Goal: Information Seeking & Learning: Learn about a topic

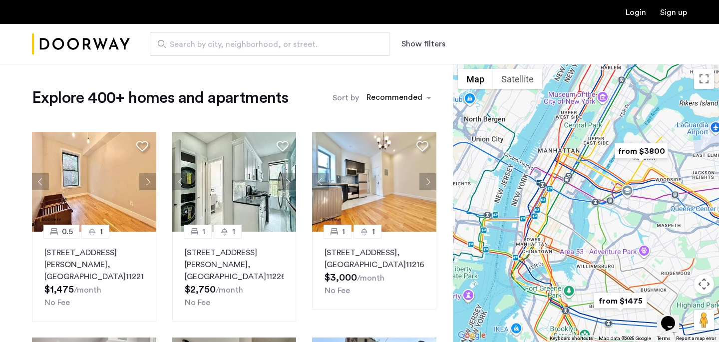
drag, startPoint x: 580, startPoint y: 159, endPoint x: 558, endPoint y: 250, distance: 94.1
click at [558, 251] on div at bounding box center [586, 203] width 266 height 278
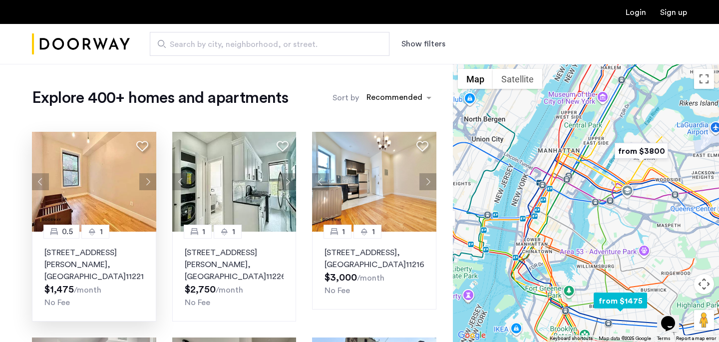
click at [144, 181] on button "Next apartment" at bounding box center [147, 181] width 17 height 17
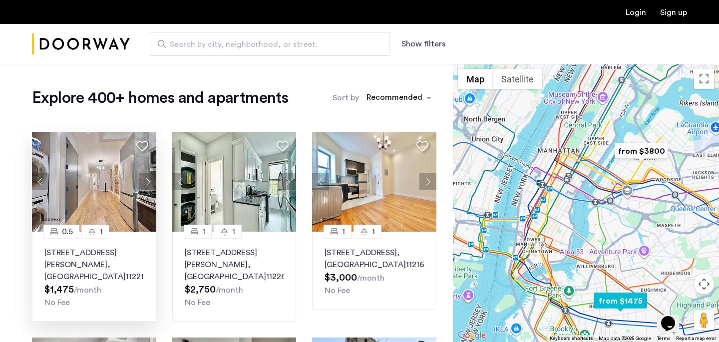
click at [144, 181] on button "Next apartment" at bounding box center [147, 181] width 17 height 17
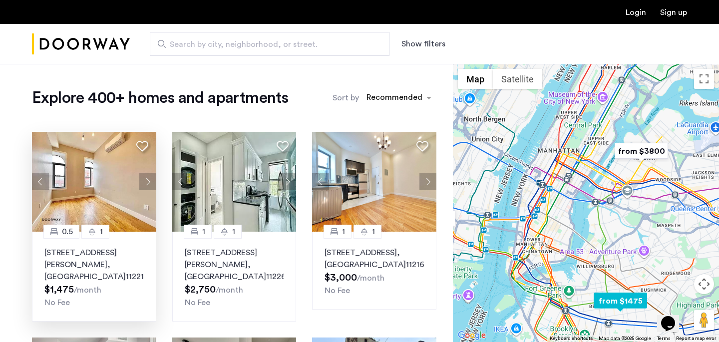
click at [144, 181] on button "Next apartment" at bounding box center [147, 181] width 17 height 17
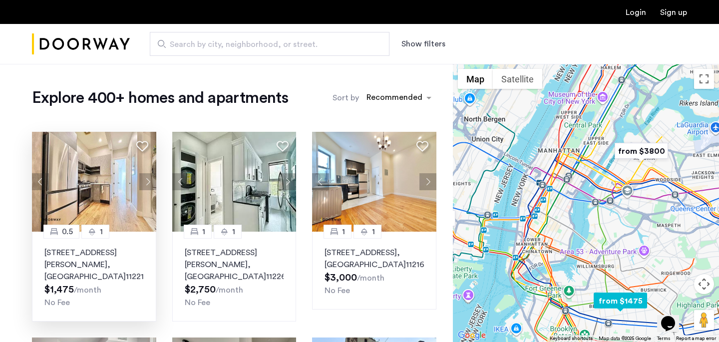
click at [144, 181] on button "Next apartment" at bounding box center [147, 181] width 17 height 17
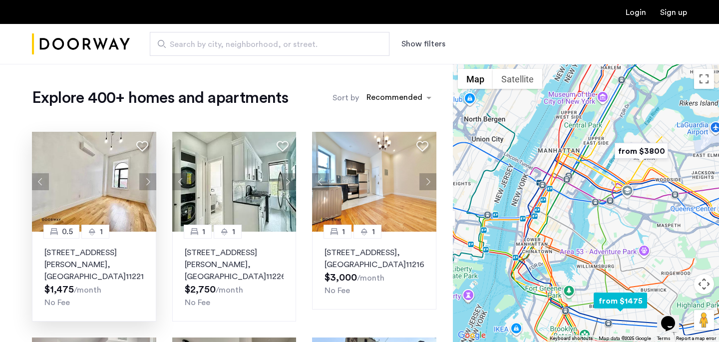
click at [114, 157] on img at bounding box center [94, 182] width 124 height 100
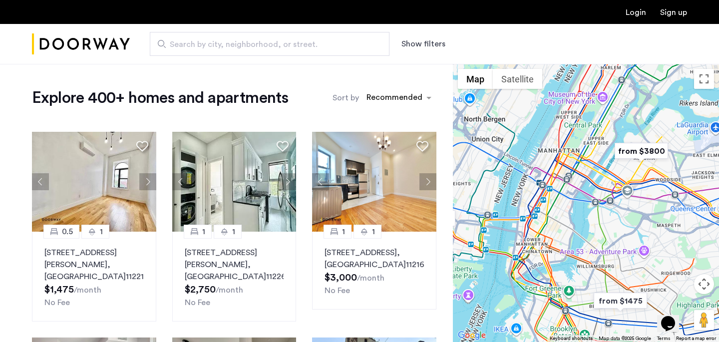
click at [435, 38] on button "Show filters" at bounding box center [423, 44] width 44 height 12
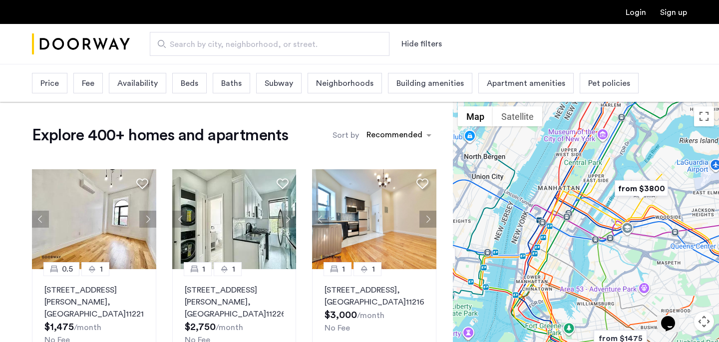
click at [58, 83] on span "Price" at bounding box center [49, 83] width 18 height 12
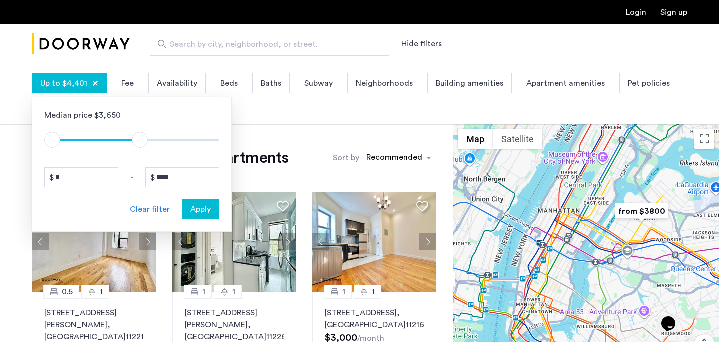
type input "****"
drag, startPoint x: 215, startPoint y: 140, endPoint x: 141, endPoint y: 138, distance: 73.9
click at [141, 138] on span "ngx-slider-max" at bounding box center [142, 140] width 16 height 16
click at [133, 87] on div "Fee" at bounding box center [127, 83] width 29 height 20
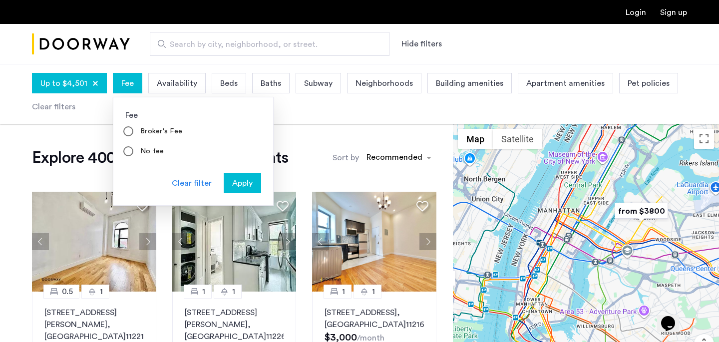
click at [180, 85] on span "Availability" at bounding box center [177, 83] width 40 height 12
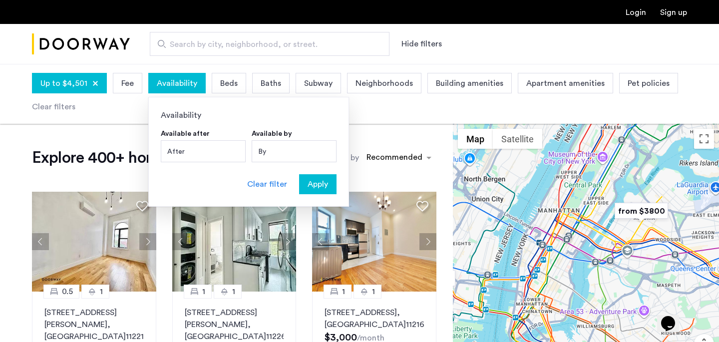
click at [192, 150] on div "After" at bounding box center [203, 151] width 85 height 22
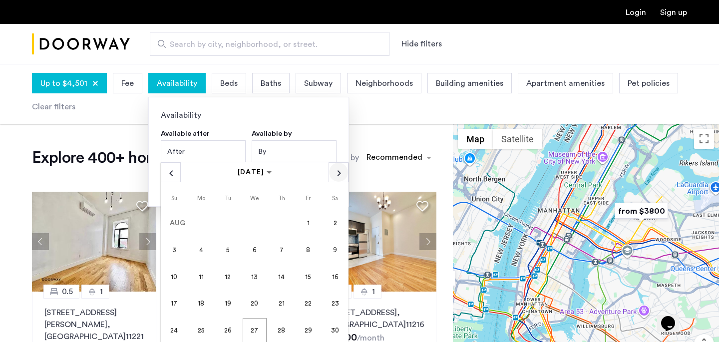
click at [340, 171] on span "Next month" at bounding box center [338, 172] width 19 height 19
click at [271, 146] on div "By" at bounding box center [294, 151] width 85 height 22
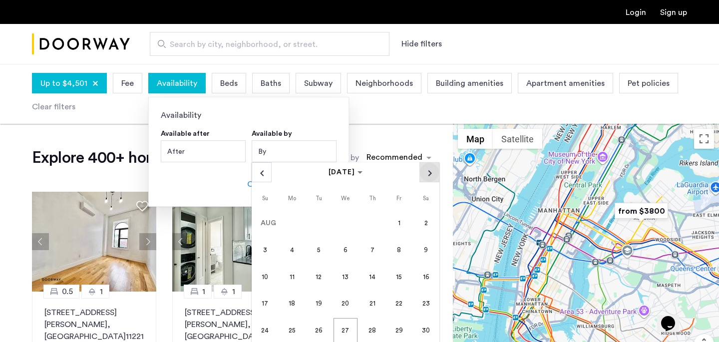
click at [433, 174] on span "Next month" at bounding box center [429, 172] width 19 height 19
click at [423, 226] on span "1" at bounding box center [426, 223] width 24 height 24
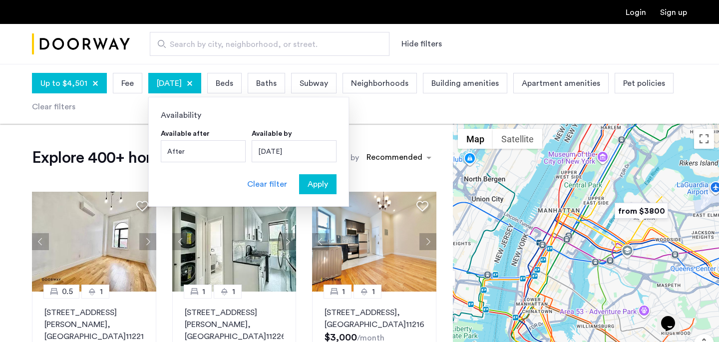
click at [233, 88] on span "Beds" at bounding box center [224, 83] width 17 height 12
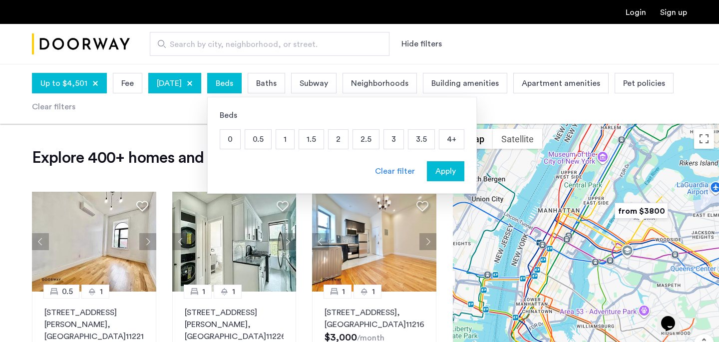
click at [294, 142] on p "1" at bounding box center [285, 139] width 18 height 19
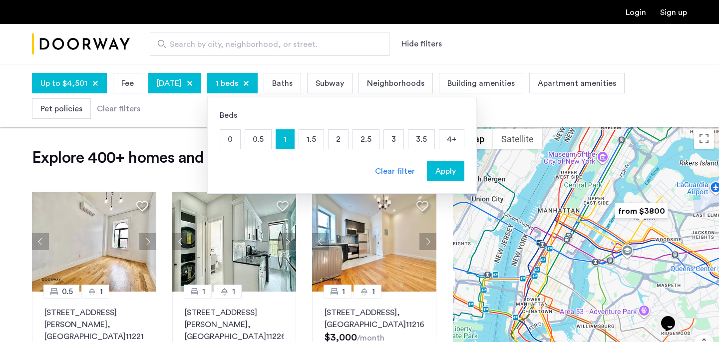
click at [324, 138] on p "1.5" at bounding box center [311, 139] width 24 height 19
click at [348, 139] on p "2" at bounding box center [338, 139] width 19 height 19
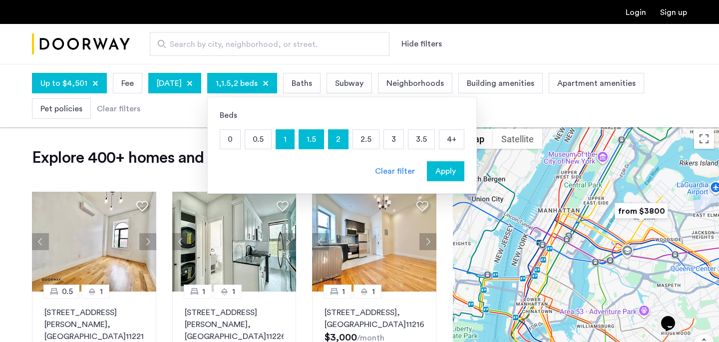
click at [321, 83] on div "Baths" at bounding box center [301, 83] width 37 height 20
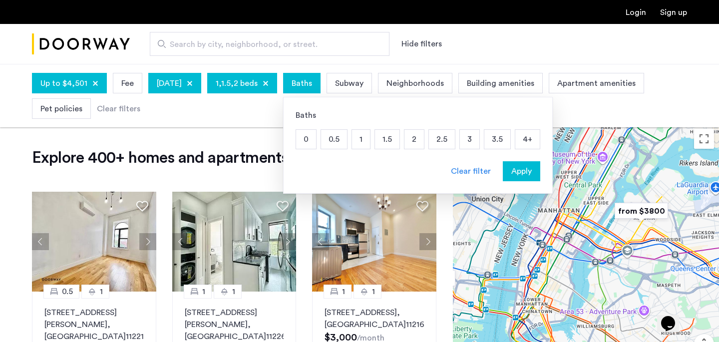
click at [370, 138] on p "1" at bounding box center [361, 139] width 18 height 19
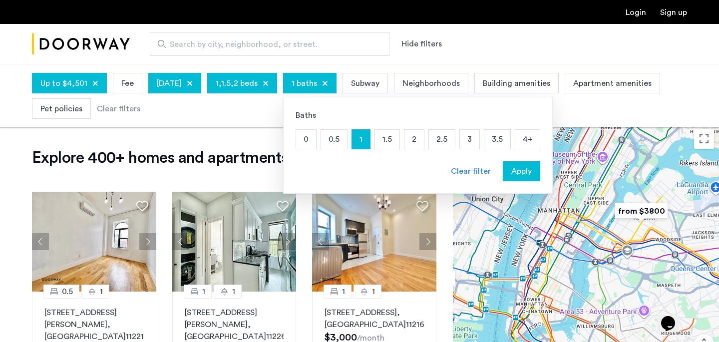
click at [399, 139] on p "1.5" at bounding box center [387, 139] width 24 height 19
click at [424, 140] on p "2" at bounding box center [413, 139] width 19 height 19
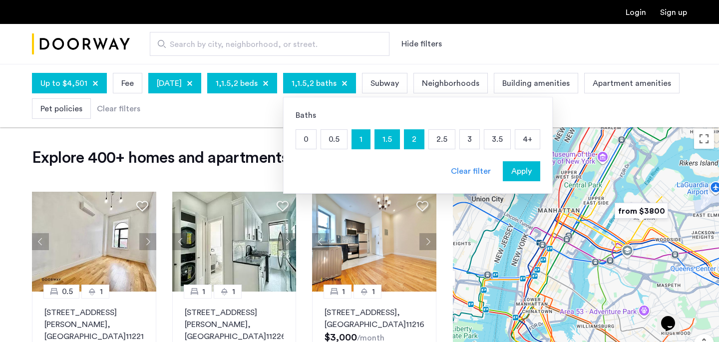
click at [407, 85] on div "Subway" at bounding box center [384, 83] width 45 height 20
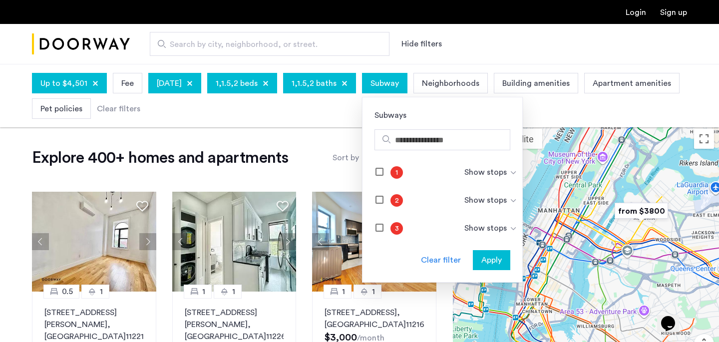
click at [559, 83] on span "Building amenities" at bounding box center [535, 83] width 67 height 12
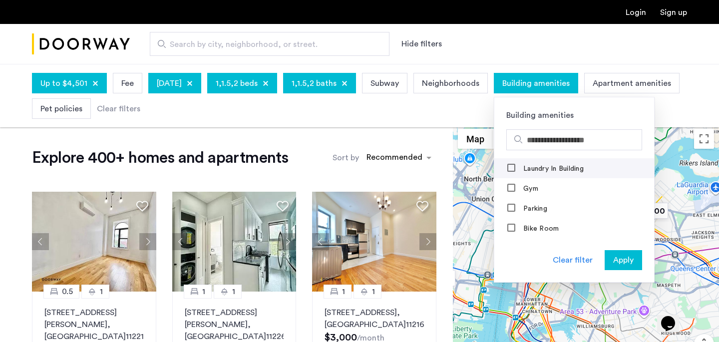
click at [581, 169] on label "Laundry In Building" at bounding box center [552, 169] width 62 height 8
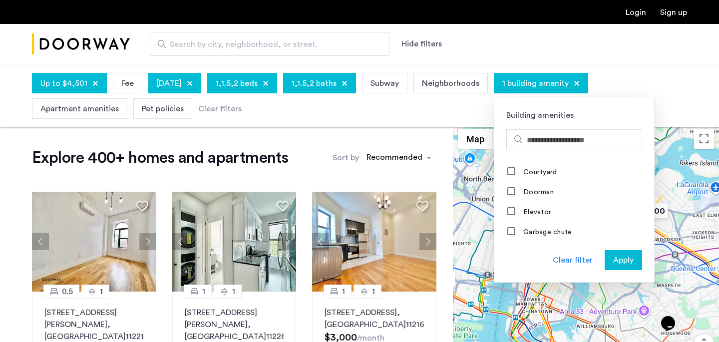
scroll to position [117, 0]
click at [554, 189] on label "Doorman" at bounding box center [537, 191] width 32 height 8
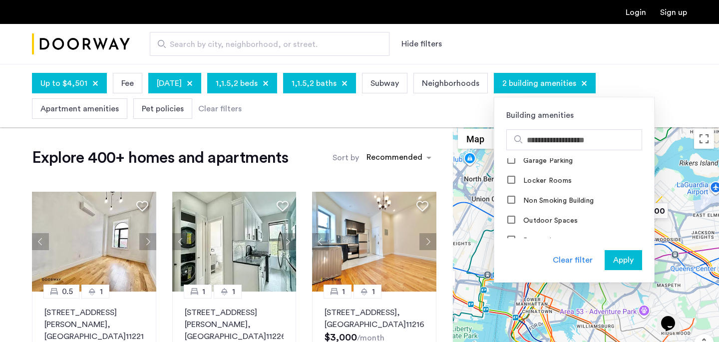
scroll to position [719, 0]
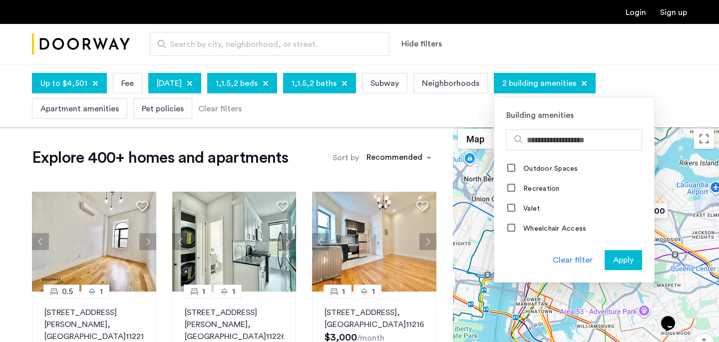
click at [104, 108] on span "Apartment amenities" at bounding box center [79, 109] width 78 height 12
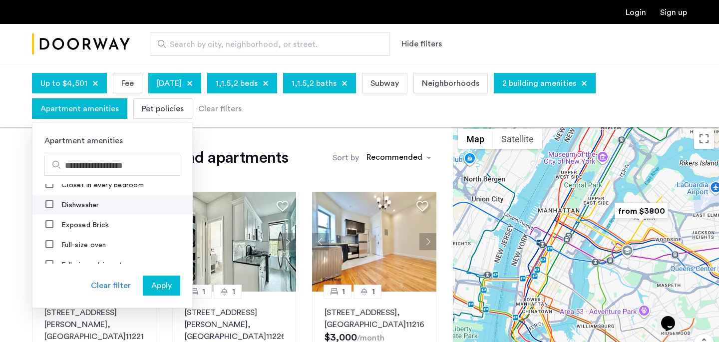
click at [75, 206] on label "Dishwasher" at bounding box center [79, 205] width 40 height 8
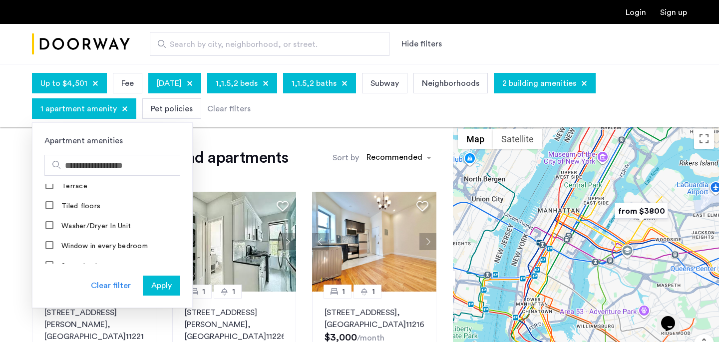
scroll to position [570, 0]
click at [158, 285] on span "Apply" at bounding box center [161, 286] width 20 height 12
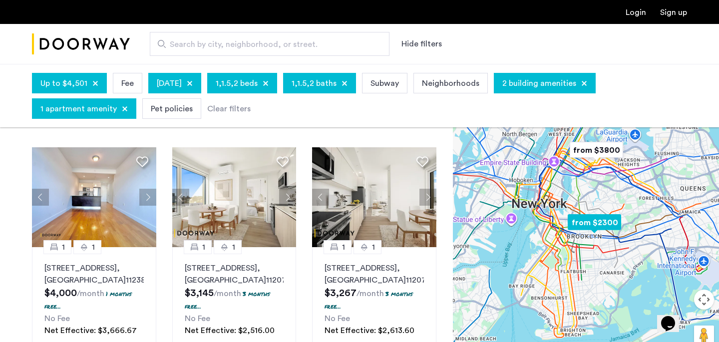
scroll to position [45, 0]
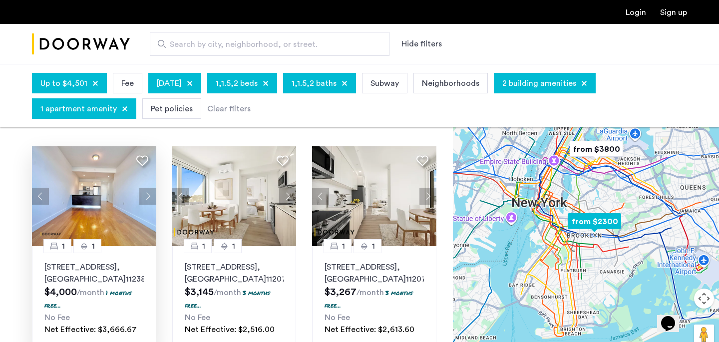
click at [144, 194] on button "Next apartment" at bounding box center [147, 196] width 17 height 17
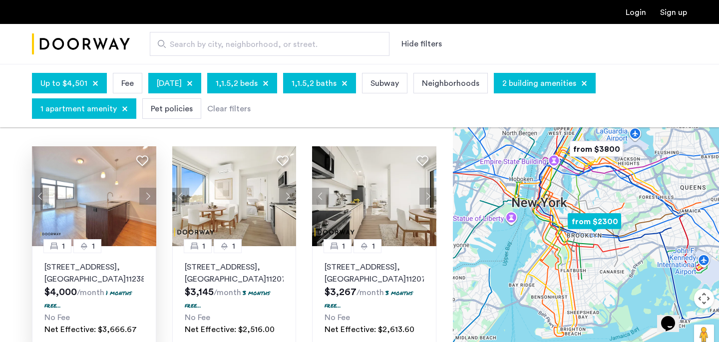
click at [147, 193] on button "Next apartment" at bounding box center [147, 196] width 17 height 17
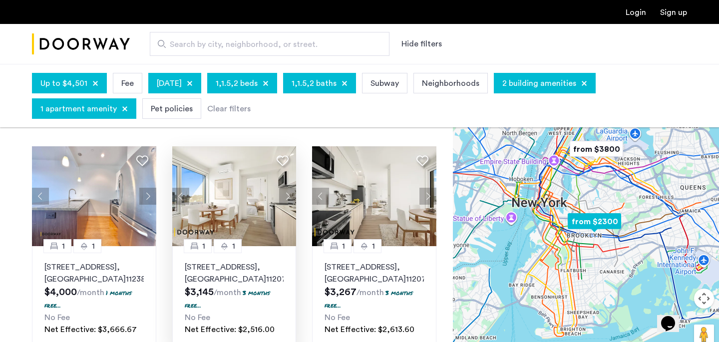
click at [287, 197] on button "Next apartment" at bounding box center [287, 196] width 17 height 17
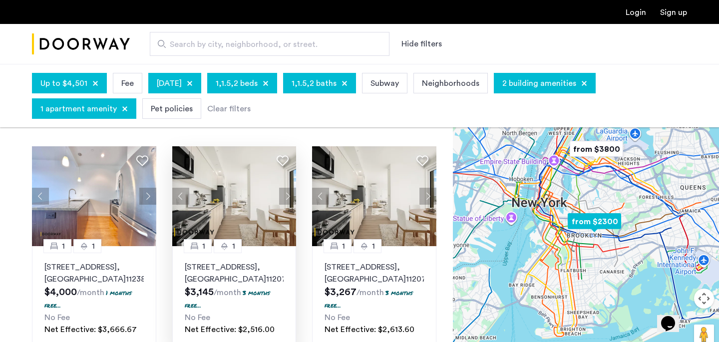
click at [287, 197] on button "Next apartment" at bounding box center [287, 196] width 17 height 17
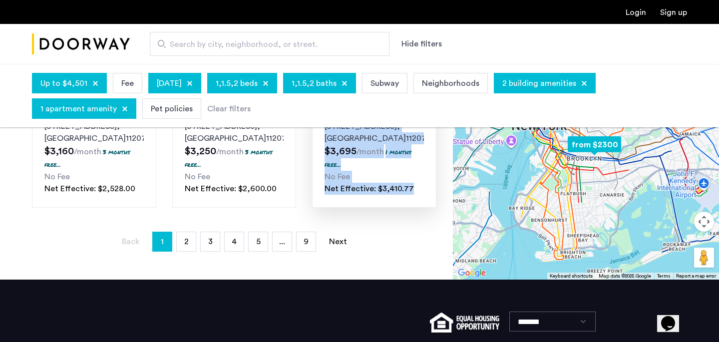
scroll to position [819, 0]
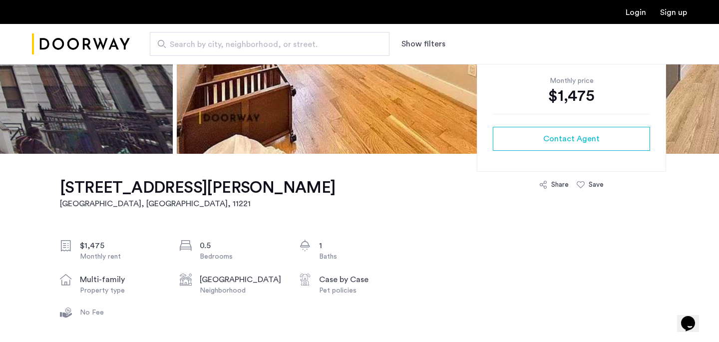
scroll to position [225, 0]
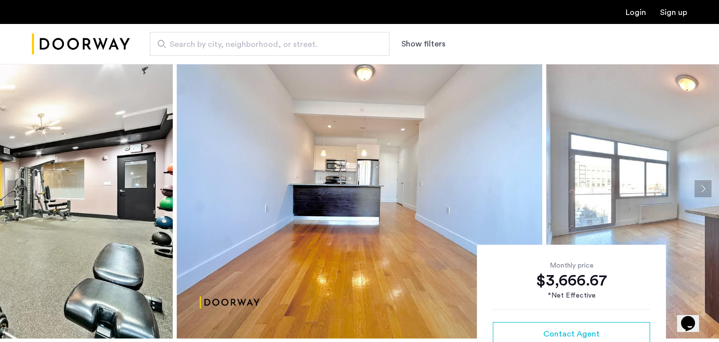
scroll to position [26, 0]
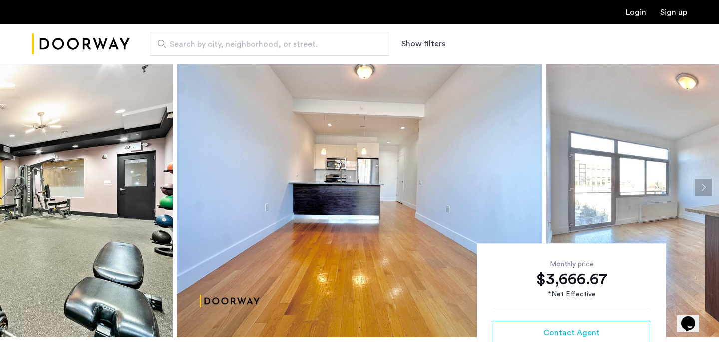
click at [698, 181] on button "Next apartment" at bounding box center [702, 187] width 17 height 17
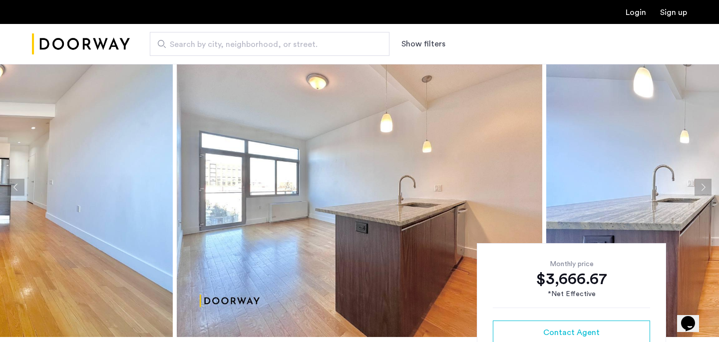
click at [698, 181] on button "Next apartment" at bounding box center [702, 187] width 17 height 17
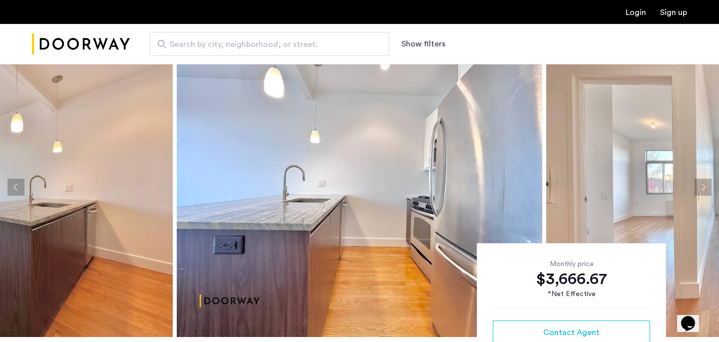
click at [698, 181] on button "Next apartment" at bounding box center [702, 187] width 17 height 17
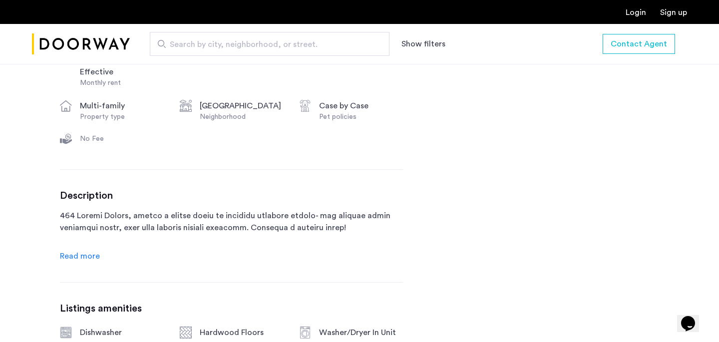
scroll to position [429, 0]
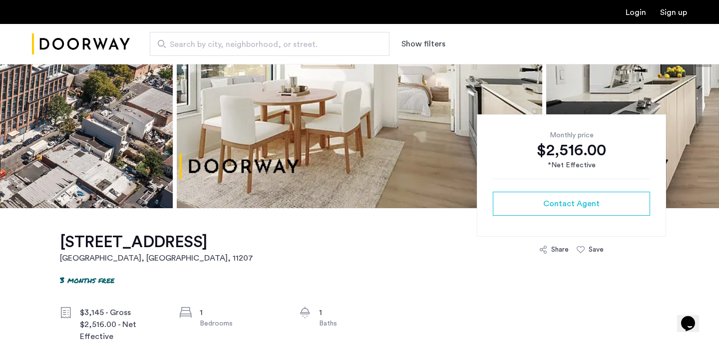
scroll to position [249, 0]
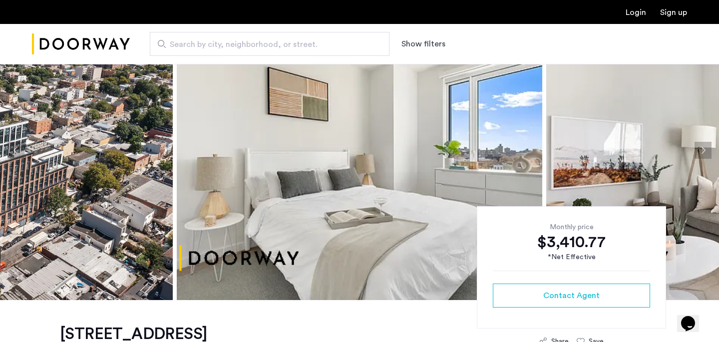
scroll to position [28, 0]
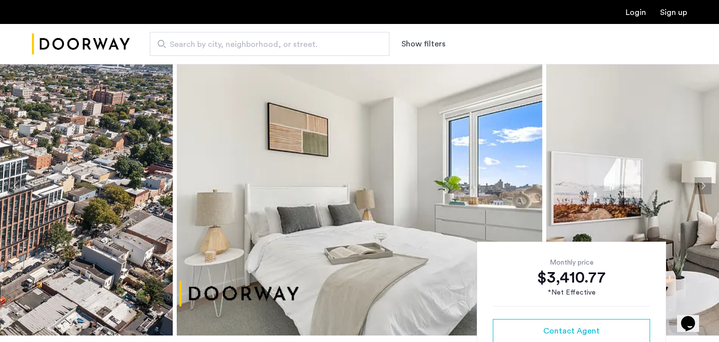
click at [701, 183] on button "Next apartment" at bounding box center [702, 185] width 17 height 17
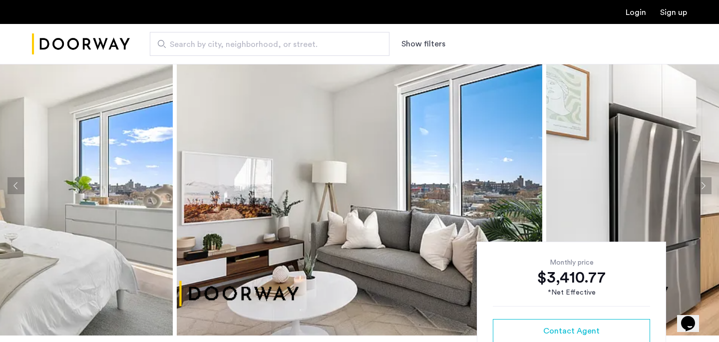
click at [701, 183] on button "Next apartment" at bounding box center [702, 185] width 17 height 17
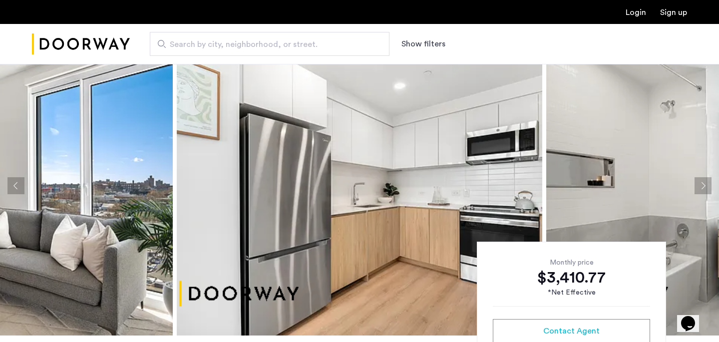
click at [701, 183] on button "Next apartment" at bounding box center [702, 185] width 17 height 17
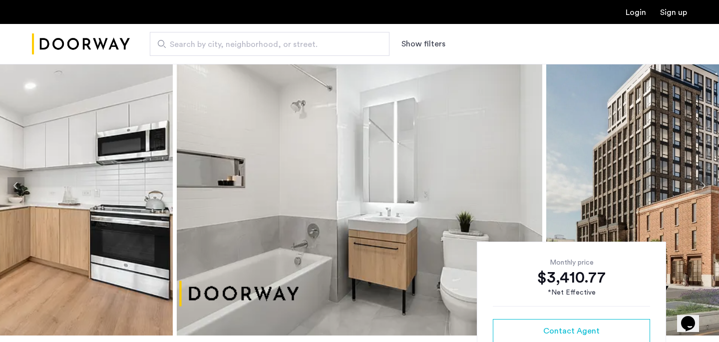
click at [701, 183] on button "Next apartment" at bounding box center [702, 185] width 17 height 17
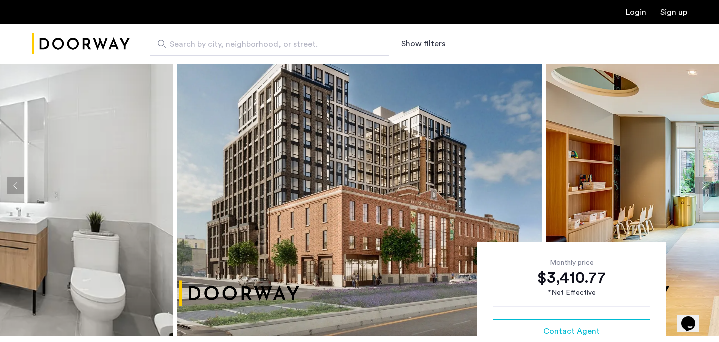
click at [701, 183] on button "Next apartment" at bounding box center [702, 185] width 17 height 17
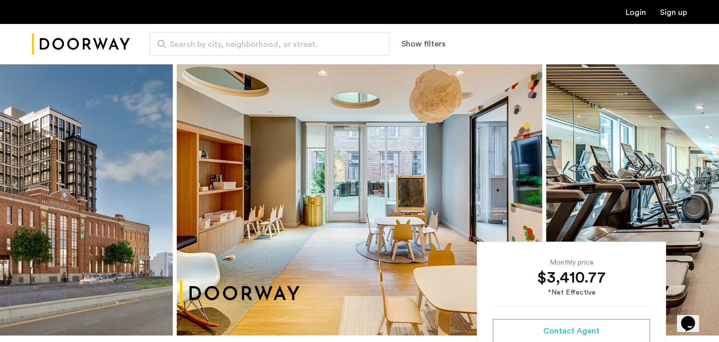
click at [701, 183] on button "Next apartment" at bounding box center [702, 185] width 17 height 17
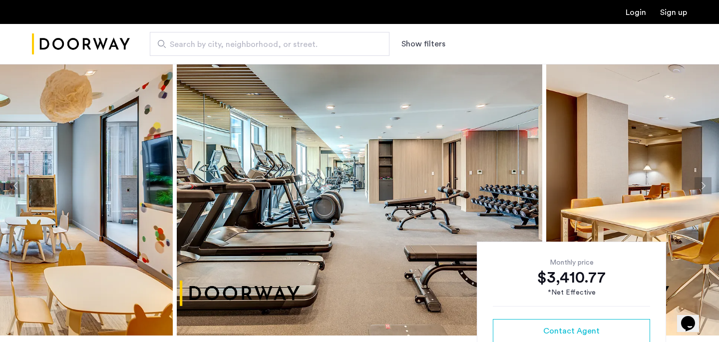
click at [701, 183] on button "Next apartment" at bounding box center [702, 185] width 17 height 17
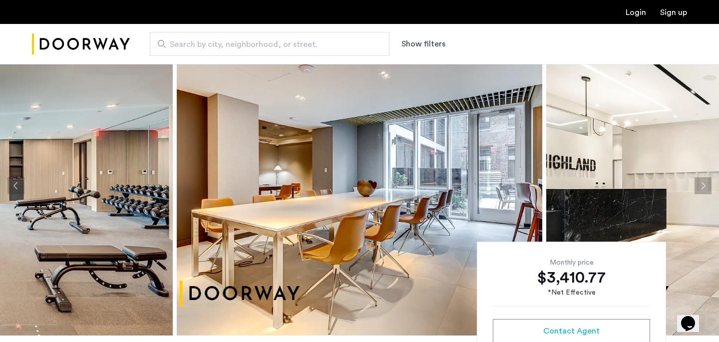
click at [701, 183] on button "Next apartment" at bounding box center [702, 185] width 17 height 17
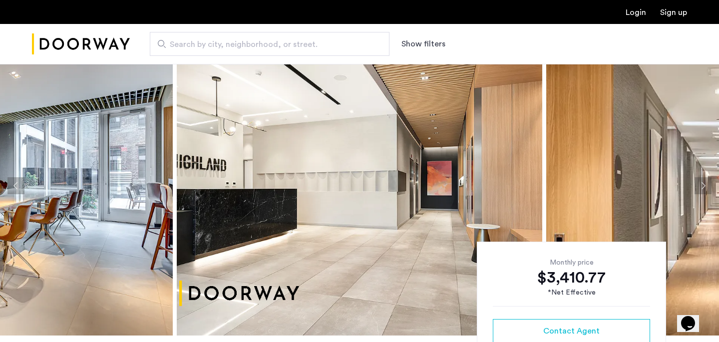
click at [701, 183] on button "Next apartment" at bounding box center [702, 185] width 17 height 17
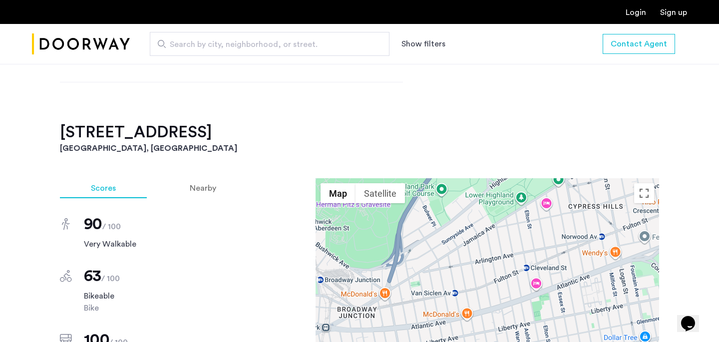
scroll to position [1011, 0]
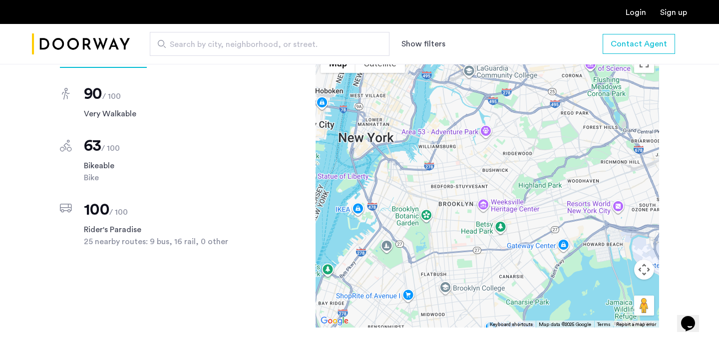
drag, startPoint x: 417, startPoint y: 251, endPoint x: 467, endPoint y: 249, distance: 50.0
click at [467, 249] on div at bounding box center [487, 188] width 343 height 280
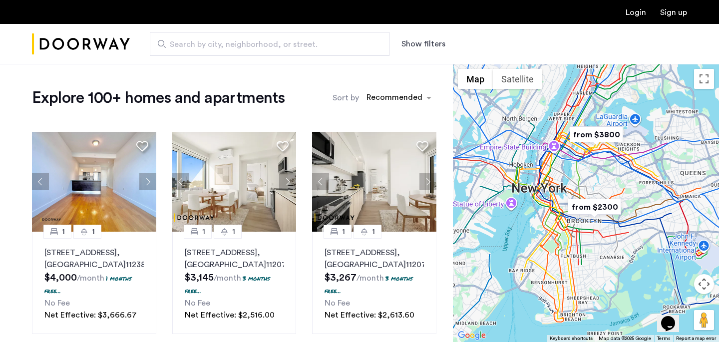
click at [106, 37] on img "Cazamio Logo" at bounding box center [81, 43] width 98 height 37
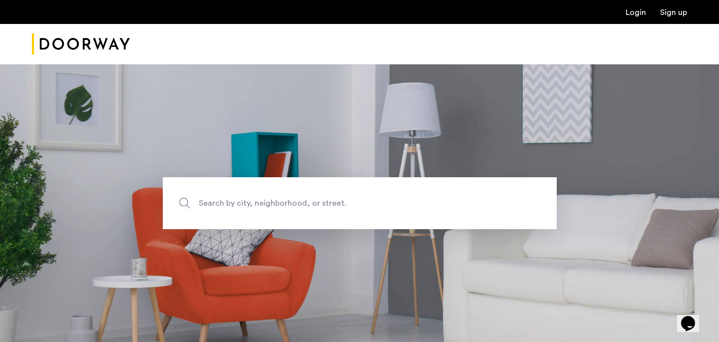
click at [68, 39] on img "Cazamio Logo" at bounding box center [81, 43] width 98 height 37
